Goal: Transaction & Acquisition: Purchase product/service

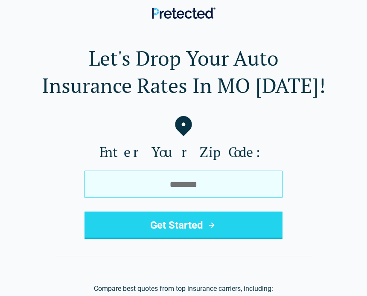
click at [258, 187] on input "tel" at bounding box center [184, 184] width 198 height 27
type input "*****"
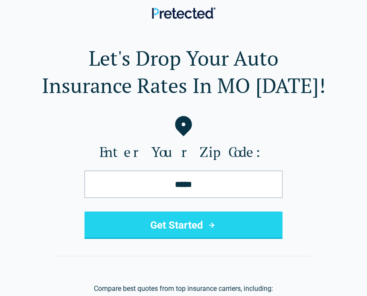
click at [226, 228] on button "Get Started" at bounding box center [184, 225] width 198 height 27
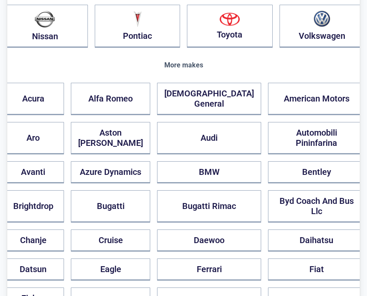
scroll to position [271, 0]
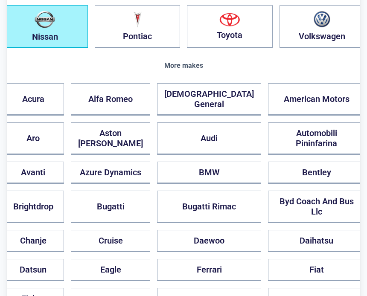
click at [55, 28] on img "button" at bounding box center [45, 20] width 20 height 18
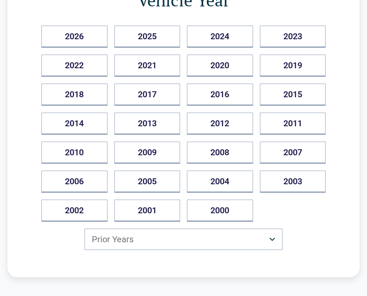
scroll to position [0, 0]
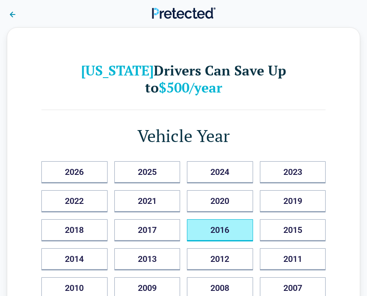
click at [230, 219] on button "2016" at bounding box center [220, 230] width 66 height 22
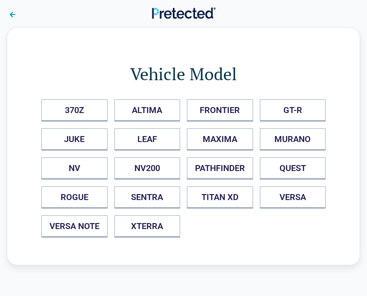
click at [154, 200] on button "SENTRA" at bounding box center [147, 198] width 66 height 22
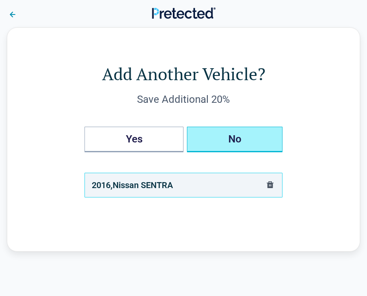
click at [269, 141] on button "No" at bounding box center [235, 140] width 96 height 26
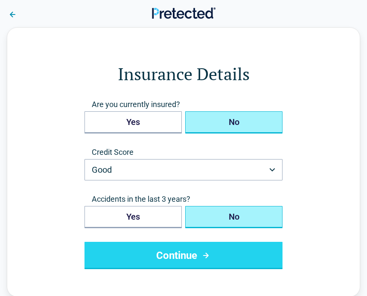
click at [252, 119] on button "No" at bounding box center [233, 122] width 97 height 22
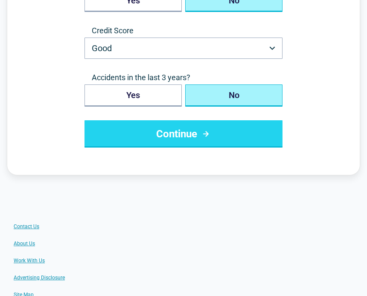
click at [222, 140] on button "Continue" at bounding box center [184, 133] width 198 height 27
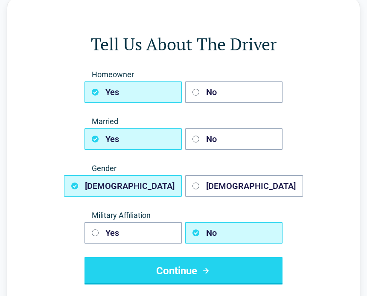
scroll to position [31, 0]
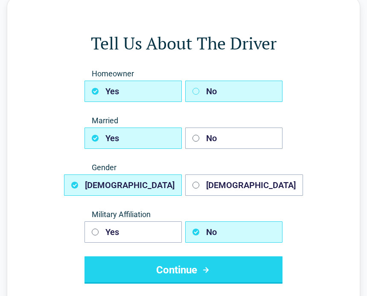
click at [237, 95] on button "No" at bounding box center [233, 91] width 97 height 21
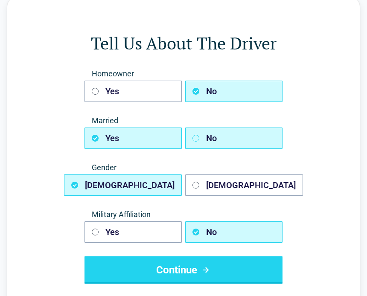
click at [252, 138] on button "No" at bounding box center [233, 138] width 97 height 21
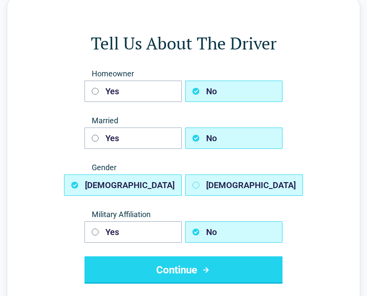
click at [270, 184] on button "Female" at bounding box center [244, 185] width 118 height 21
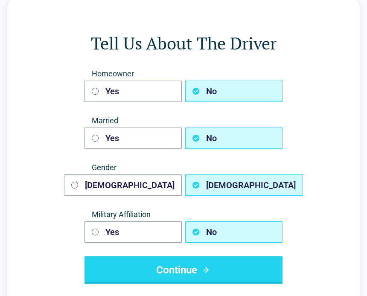
click at [245, 266] on button "Continue" at bounding box center [184, 270] width 198 height 27
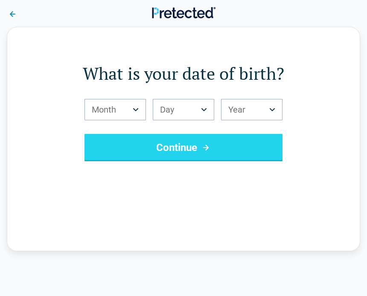
scroll to position [0, 0]
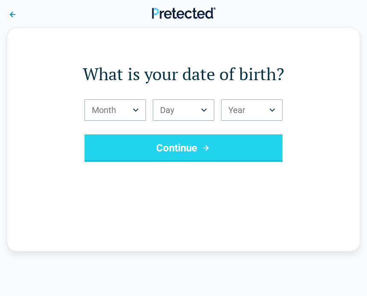
click at [128, 118] on button "Month" at bounding box center [115, 109] width 61 height 21
click at [142, 114] on button "Month" at bounding box center [115, 109] width 61 height 21
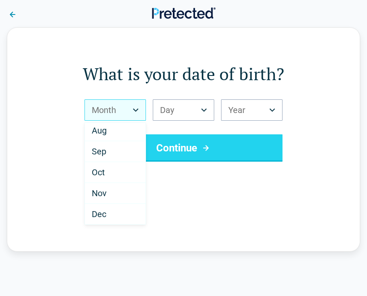
scroll to position [149, 0]
click at [108, 212] on div "Dec" at bounding box center [115, 214] width 61 height 20
select select "**"
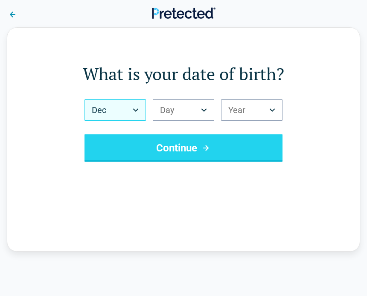
click at [204, 110] on icon "Birth Day" at bounding box center [204, 109] width 6 height 3
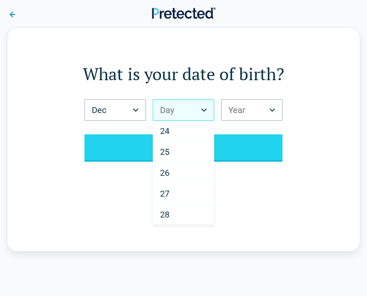
scroll to position [488, 0]
click at [178, 192] on div "27" at bounding box center [183, 189] width 61 height 21
select select "**"
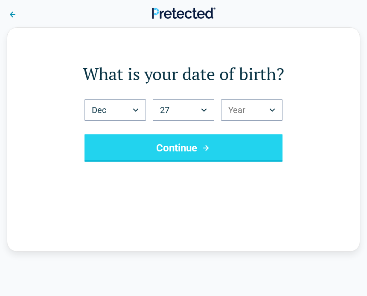
click at [278, 114] on button "Year" at bounding box center [251, 109] width 61 height 21
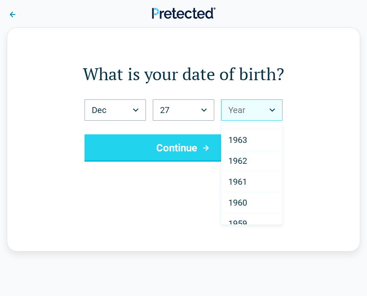
scroll to position [914, 0]
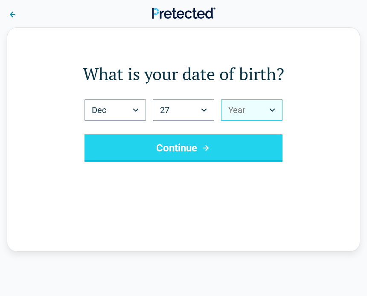
click at [282, 117] on button "Year" at bounding box center [251, 109] width 61 height 21
click at [278, 111] on button "Year" at bounding box center [251, 109] width 61 height 21
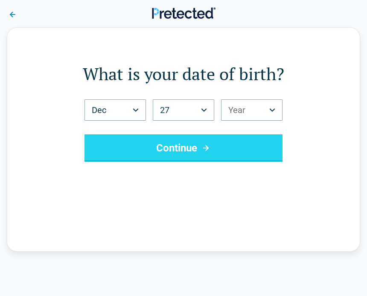
click at [275, 118] on button "Year" at bounding box center [251, 109] width 61 height 21
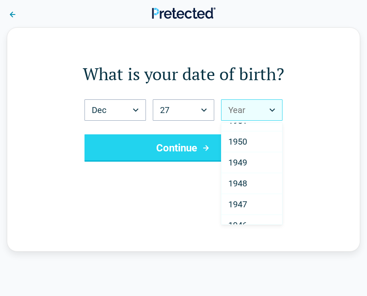
scroll to position [1184, 0]
click at [252, 142] on div "1950" at bounding box center [252, 141] width 61 height 21
select select "****"
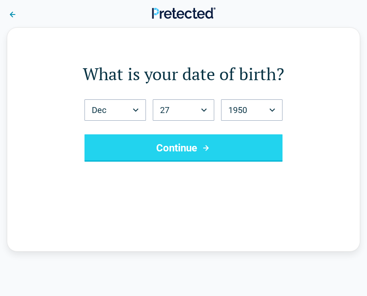
click at [260, 147] on button "Continue" at bounding box center [184, 147] width 198 height 27
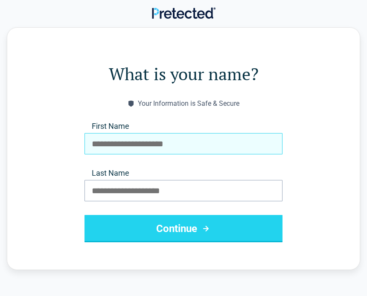
click at [208, 146] on input "First Name" at bounding box center [184, 143] width 198 height 21
type input "********"
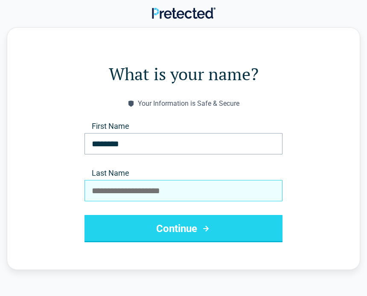
click at [175, 197] on input "Last Name" at bounding box center [184, 190] width 198 height 21
type input "*"
type input "****"
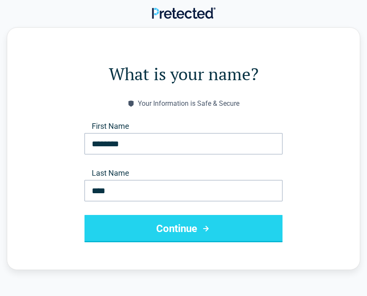
click at [231, 225] on button "Continue" at bounding box center [184, 228] width 198 height 27
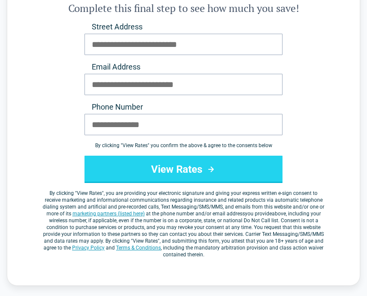
scroll to position [127, 0]
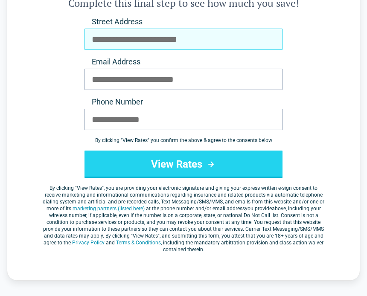
click at [196, 39] on input "Street Address" at bounding box center [184, 39] width 198 height 21
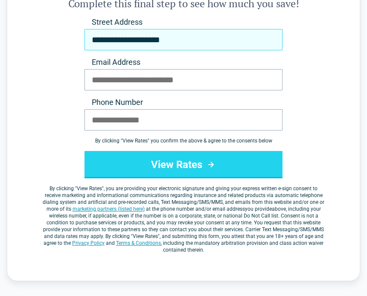
type input "**********"
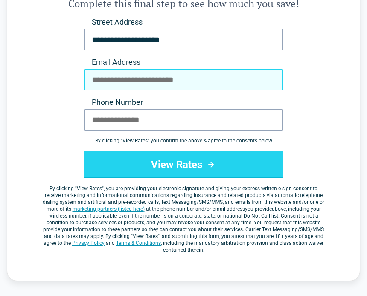
click at [205, 78] on input "Email Address" at bounding box center [184, 79] width 198 height 21
type input "**********"
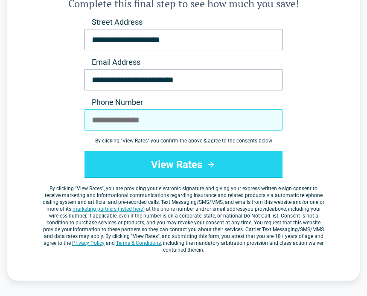
click at [118, 124] on input "Phone Number" at bounding box center [184, 119] width 198 height 21
type input "**********"
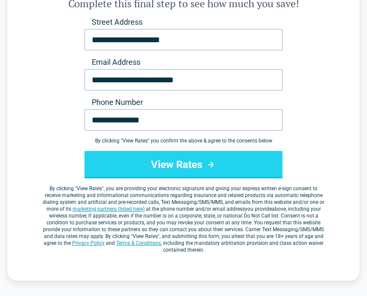
click at [248, 162] on button "View Rates" at bounding box center [184, 164] width 198 height 27
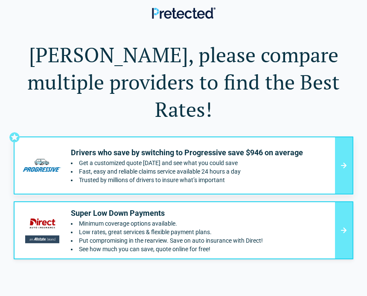
click at [204, 160] on ul "Get a customized quote [DATE] and see what you could save Fast, easy and reliab…" at bounding box center [187, 172] width 232 height 24
